Goal: Information Seeking & Learning: Learn about a topic

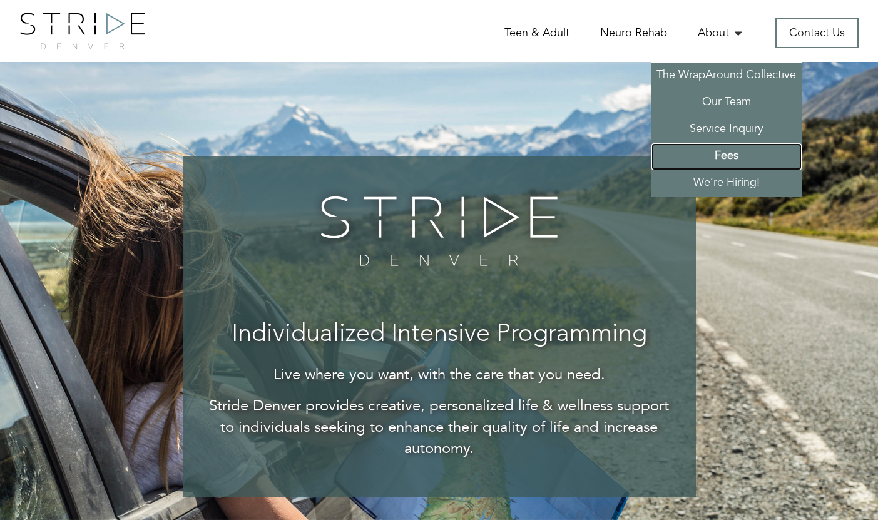
click at [731, 155] on link "Fees" at bounding box center [727, 156] width 150 height 27
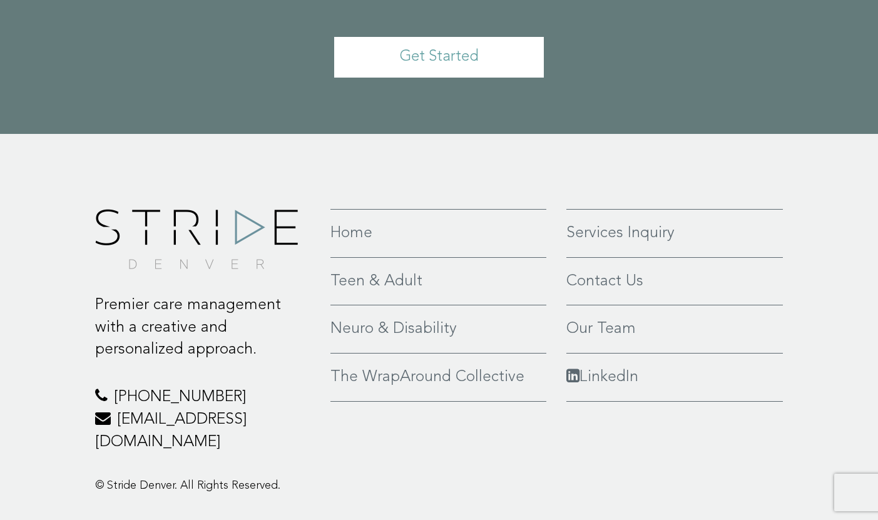
scroll to position [781, 0]
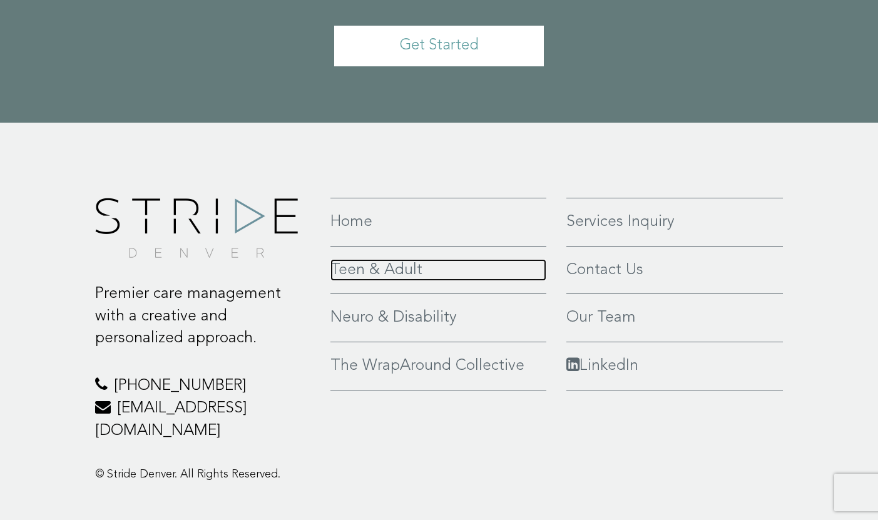
click at [385, 259] on link "Teen & Adult" at bounding box center [439, 270] width 216 height 23
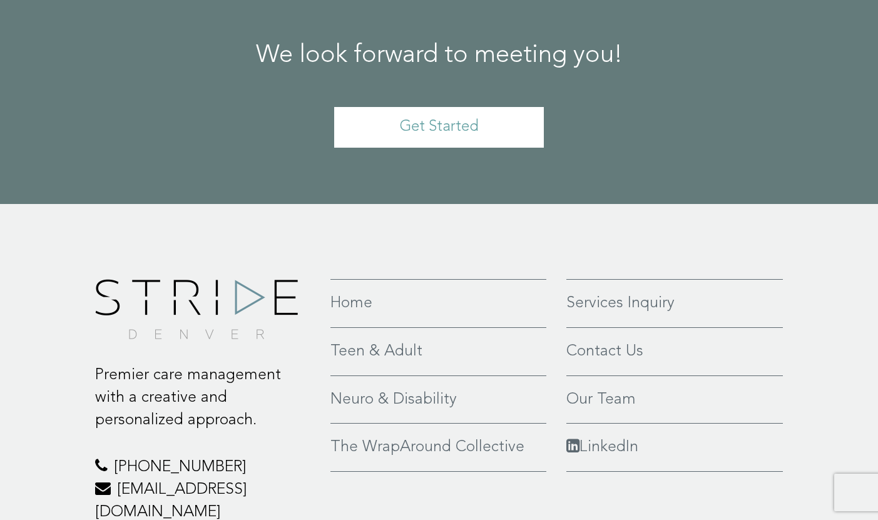
scroll to position [2818, 0]
